Goal: Transaction & Acquisition: Purchase product/service

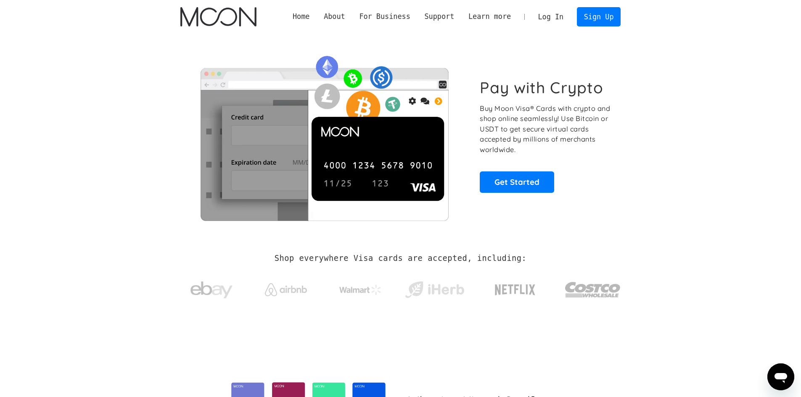
click at [557, 20] on link "Log In" at bounding box center [551, 17] width 40 height 18
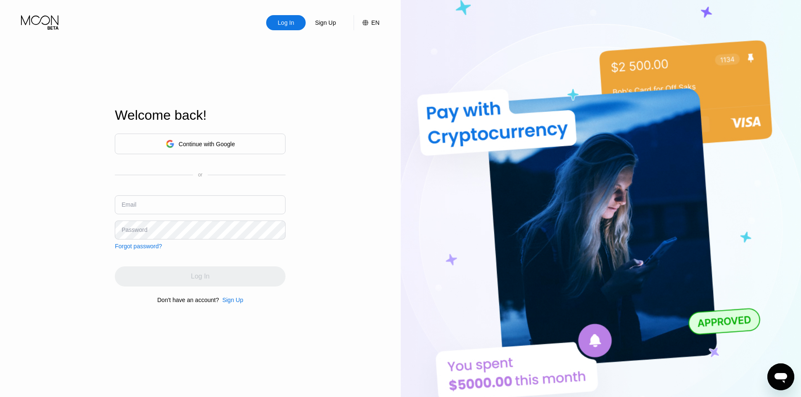
click at [246, 203] on input "text" at bounding box center [200, 204] width 171 height 19
type input "max.vil187@yahoo.com"
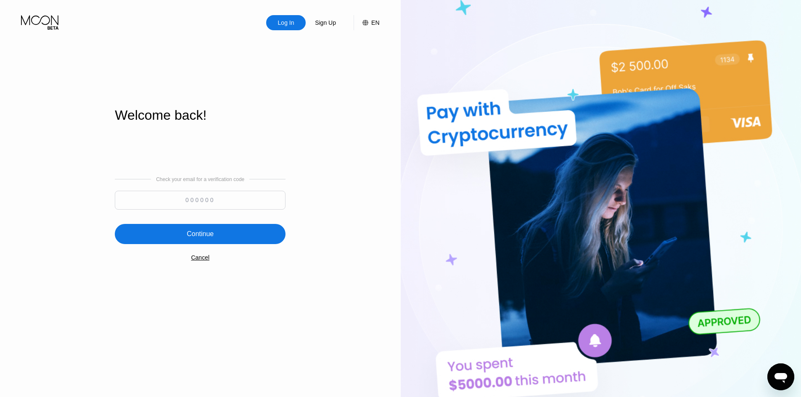
click at [207, 203] on input at bounding box center [200, 200] width 171 height 19
type input "527546"
click at [217, 239] on div "Continue" at bounding box center [200, 234] width 171 height 20
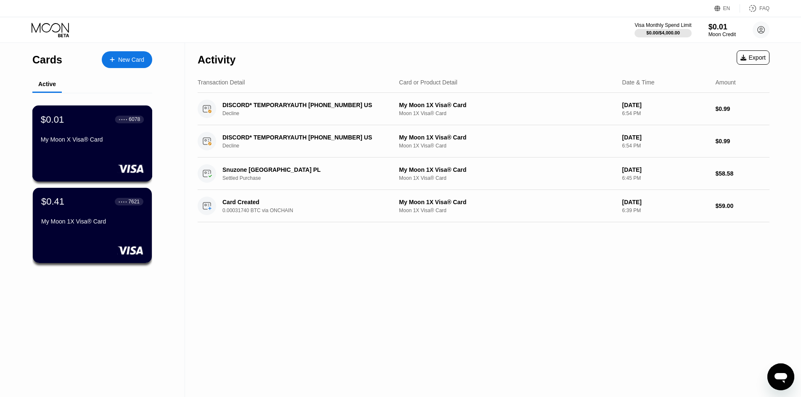
click at [76, 140] on div "My Moon X Visa® Card" at bounding box center [92, 139] width 103 height 7
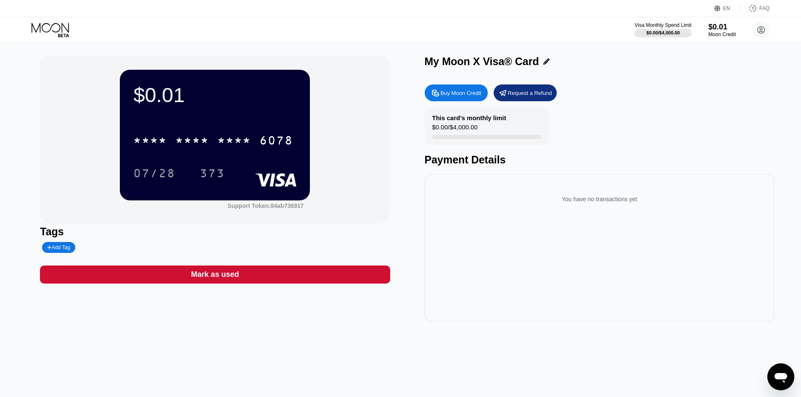
click at [472, 96] on div "Buy Moon Credit" at bounding box center [461, 93] width 41 height 7
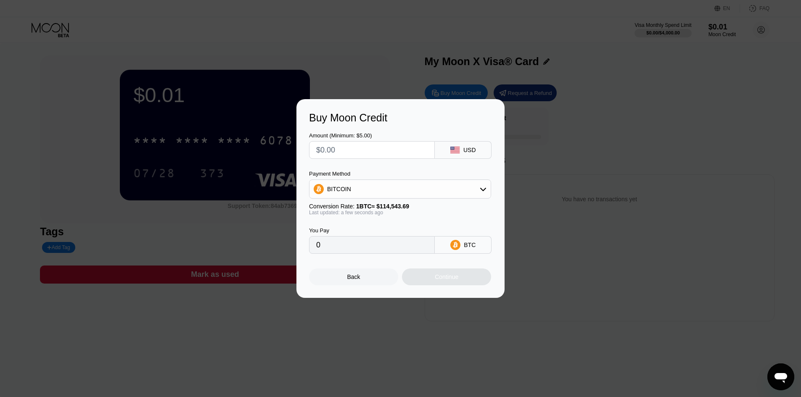
click at [367, 151] on input "text" at bounding box center [371, 150] width 111 height 17
click at [364, 153] on input "text" at bounding box center [371, 150] width 111 height 17
type input "$6"
type input "0.00005239"
type input "$60"
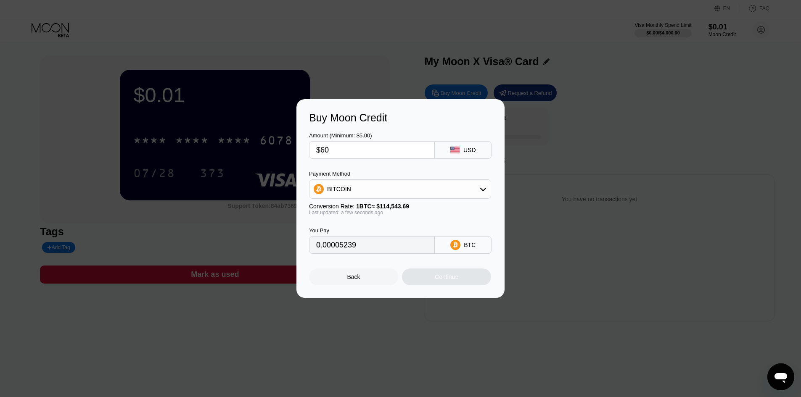
type input "0.00052382"
type input "$60"
click at [405, 197] on div "BITCOIN" at bounding box center [399, 189] width 181 height 17
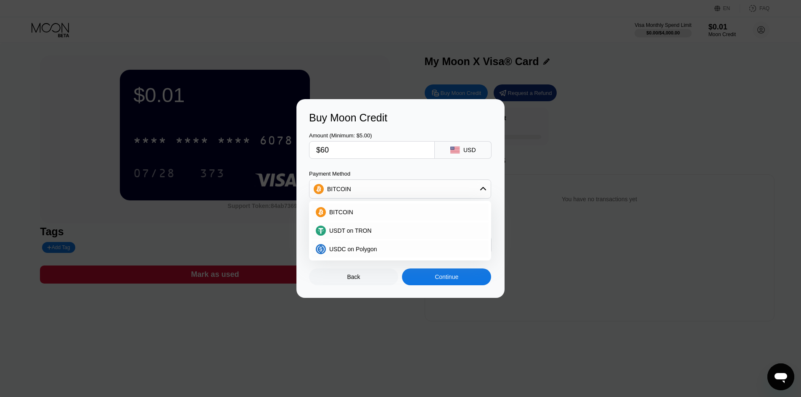
click at [401, 193] on div "BITCOIN" at bounding box center [399, 189] width 181 height 17
click at [436, 285] on div "Continue" at bounding box center [446, 277] width 89 height 17
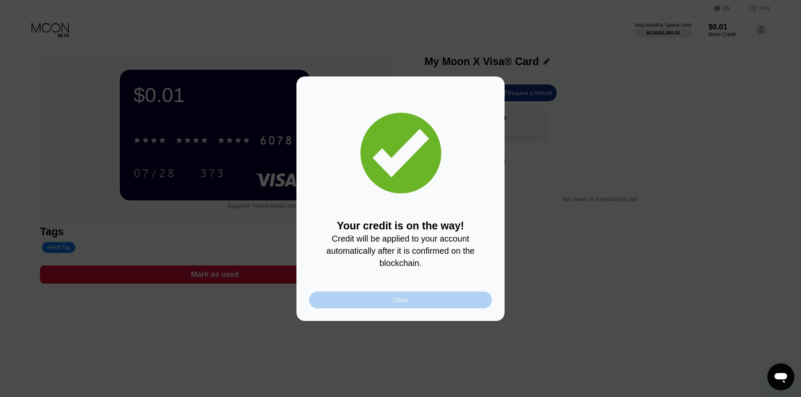
click at [378, 306] on div "Close" at bounding box center [400, 300] width 183 height 17
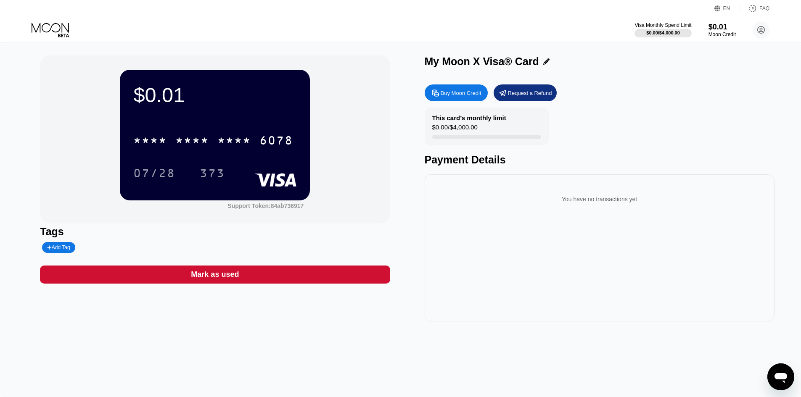
click at [53, 31] on icon at bounding box center [51, 30] width 39 height 15
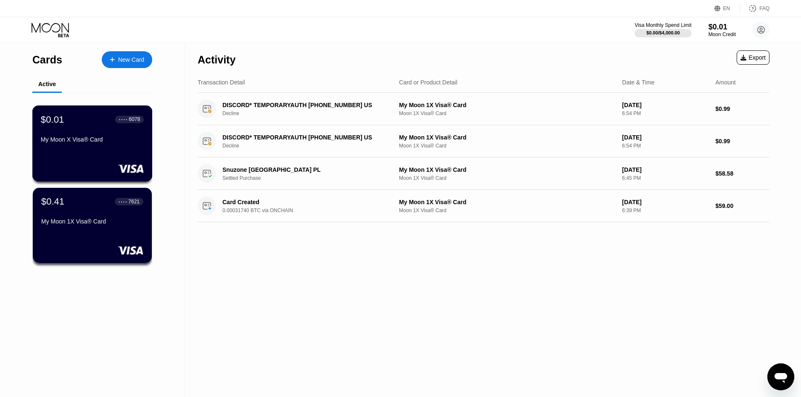
click at [91, 140] on div "My Moon X Visa® Card" at bounding box center [92, 139] width 103 height 7
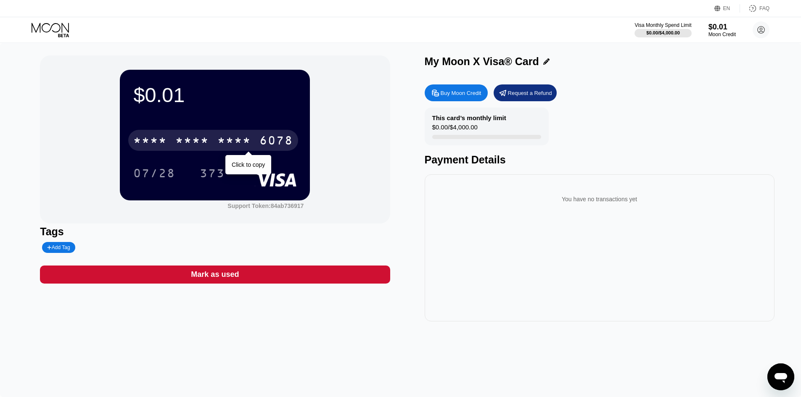
click at [255, 148] on div "* * * * * * * * * * * * 6078" at bounding box center [213, 140] width 170 height 21
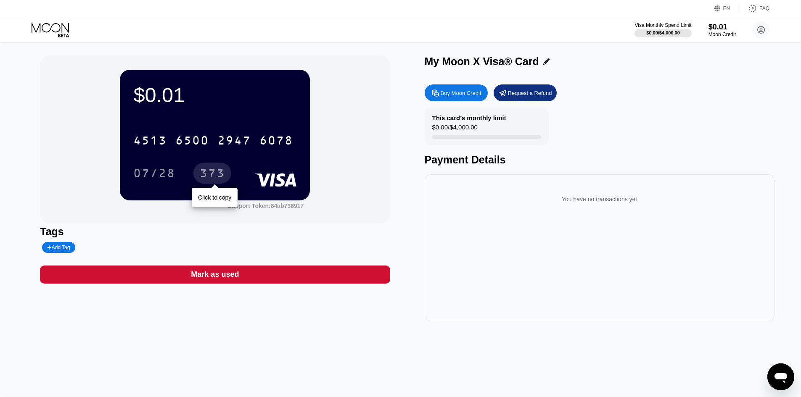
click at [204, 170] on div "373" at bounding box center [212, 174] width 25 height 13
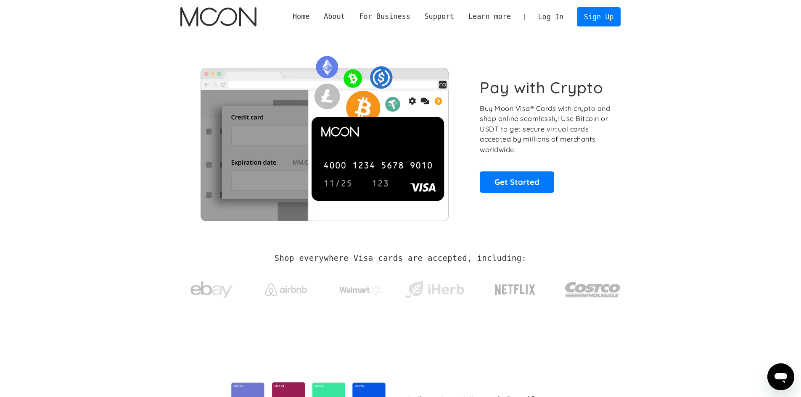
click at [552, 23] on link "Log In" at bounding box center [551, 17] width 40 height 18
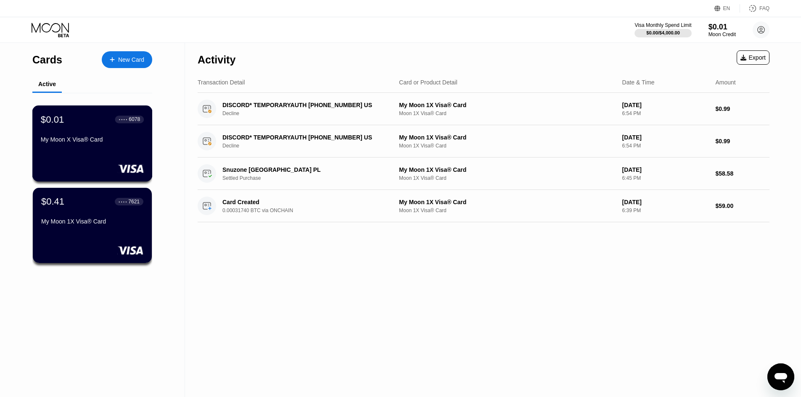
click at [69, 125] on div "$0.01 ● ● ● ● 6078" at bounding box center [92, 119] width 103 height 11
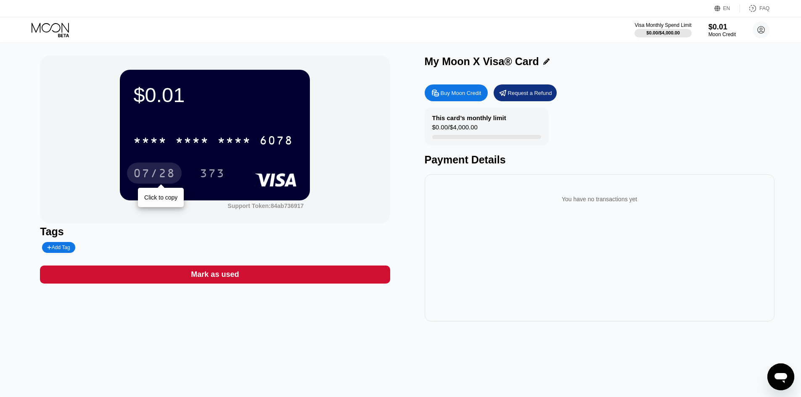
click at [161, 175] on div "07/28" at bounding box center [154, 174] width 42 height 13
click at [44, 26] on icon at bounding box center [51, 30] width 39 height 15
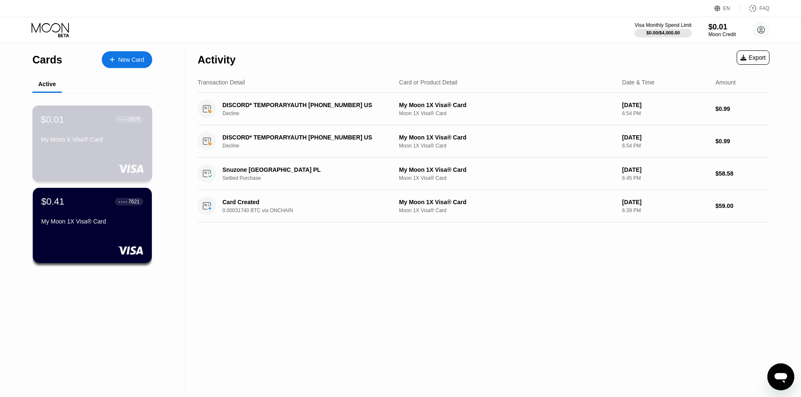
click at [81, 136] on div "$0.01 ● ● ● ● 6078 My Moon X Visa® Card" at bounding box center [92, 130] width 103 height 32
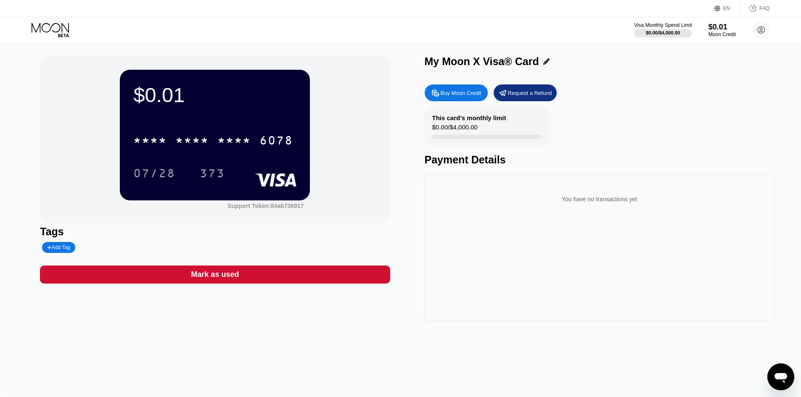
click at [655, 28] on div "Visa Monthly Spend Limit" at bounding box center [663, 25] width 58 height 6
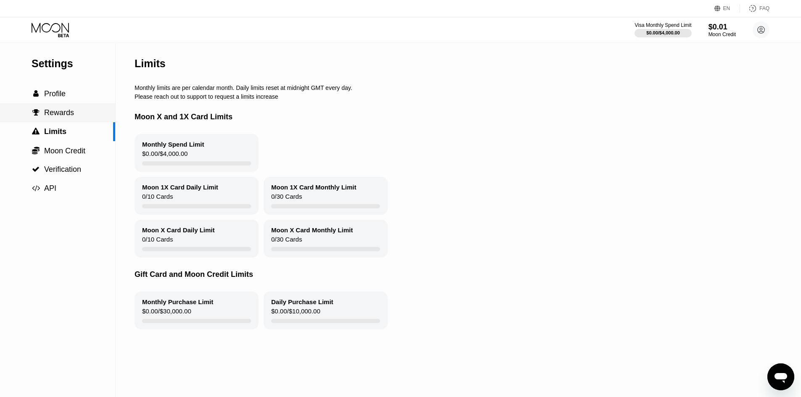
click at [47, 117] on span "Rewards" at bounding box center [59, 112] width 30 height 8
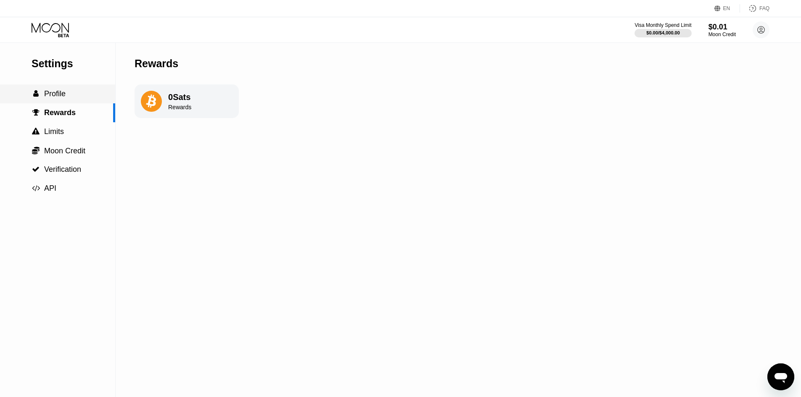
click at [52, 89] on div " Profile" at bounding box center [57, 94] width 115 height 19
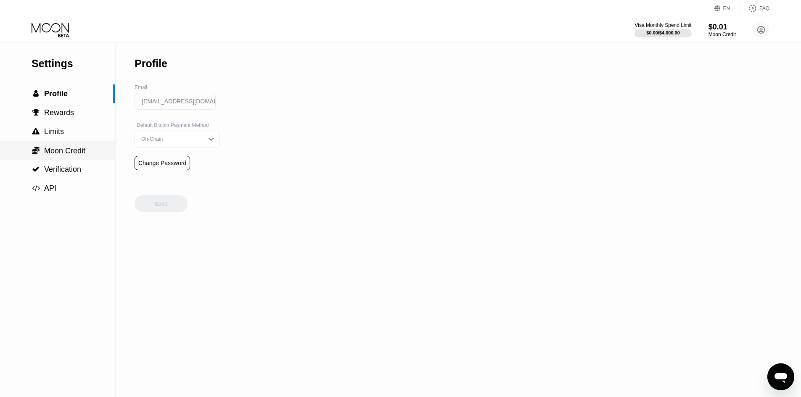
click at [46, 160] on div " Moon Credit" at bounding box center [57, 150] width 115 height 19
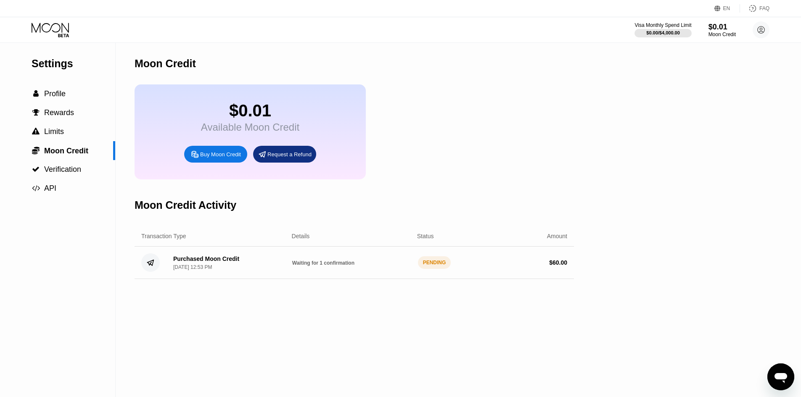
click at [195, 262] on div "Purchased Moon Credit" at bounding box center [206, 259] width 66 height 7
click at [193, 263] on div "Purchased Moon Credit Sep 21, 2025, 12:53 PM Waiting for 1 confirmation PENDING…" at bounding box center [354, 263] width 439 height 32
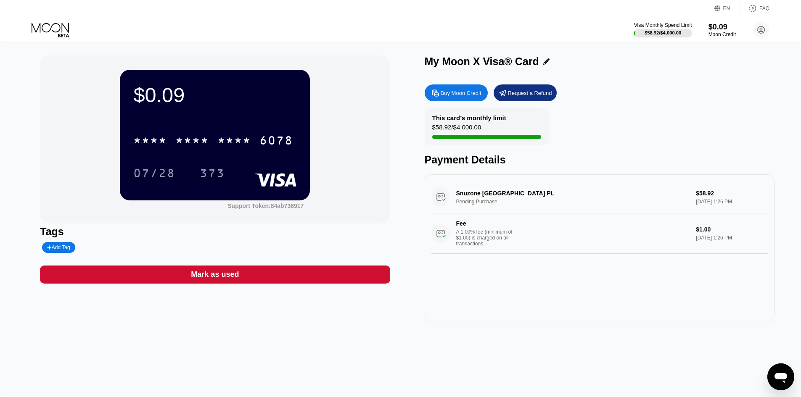
click at [666, 26] on div "Visa Monthly Spend Limit" at bounding box center [663, 25] width 58 height 6
